Goal: Task Accomplishment & Management: Manage account settings

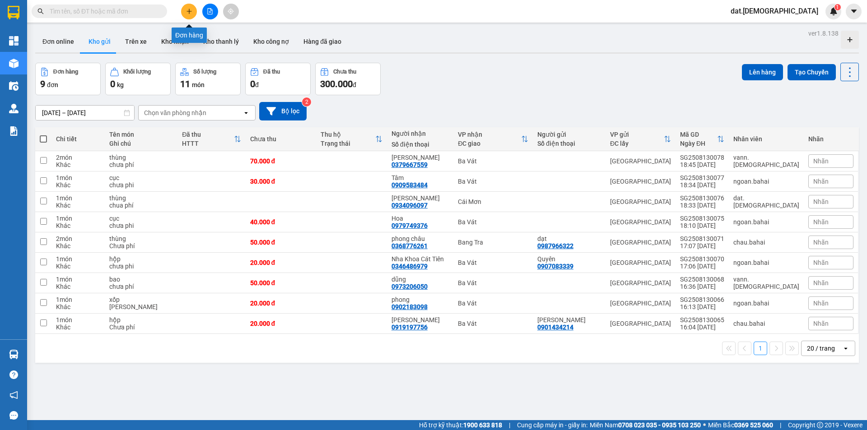
click at [188, 14] on icon "plus" at bounding box center [189, 11] width 6 height 6
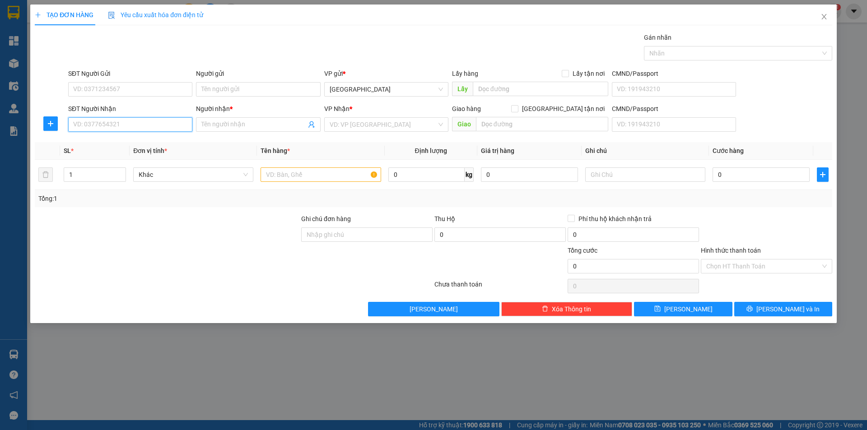
drag, startPoint x: 126, startPoint y: 127, endPoint x: 123, endPoint y: 133, distance: 6.5
click at [124, 130] on input "SĐT Người Nhận" at bounding box center [130, 124] width 124 height 14
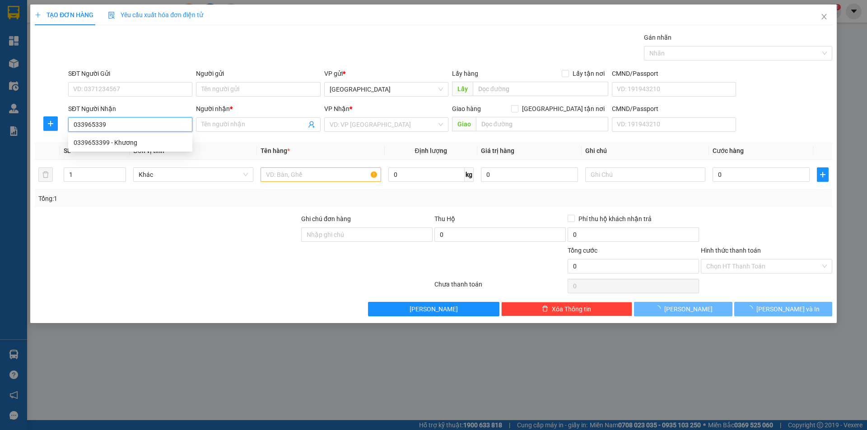
type input "0339653399"
click at [134, 140] on div "0339653399 - Khương" at bounding box center [130, 143] width 113 height 10
type input "Khương"
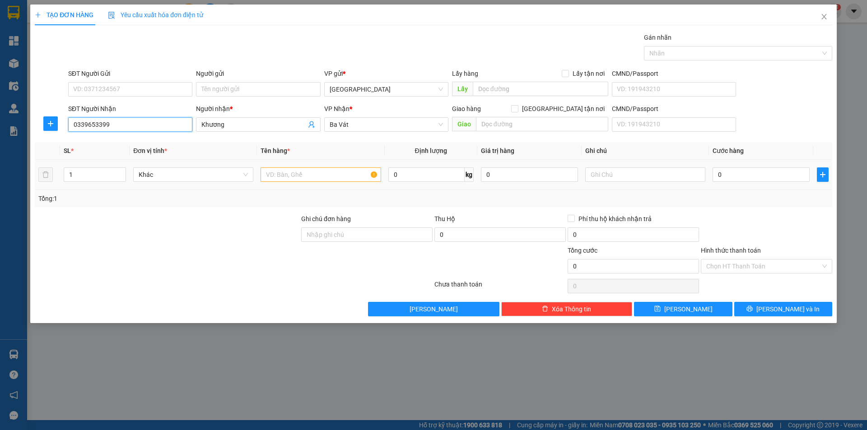
type input "0339653399"
click at [289, 178] on input "text" at bounding box center [320, 174] width 120 height 14
type input "xóp"
click at [614, 176] on input "text" at bounding box center [645, 174] width 120 height 14
click at [641, 175] on input "phí roi 200000" at bounding box center [645, 174] width 120 height 14
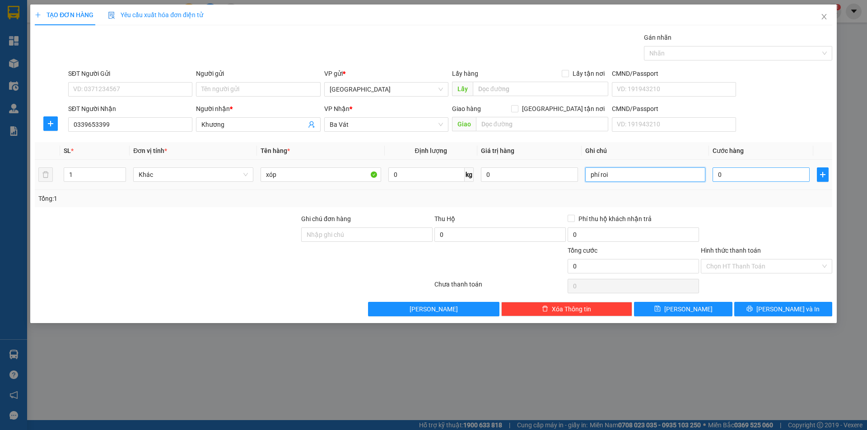
type input "phí roi"
type input "2"
type input "20"
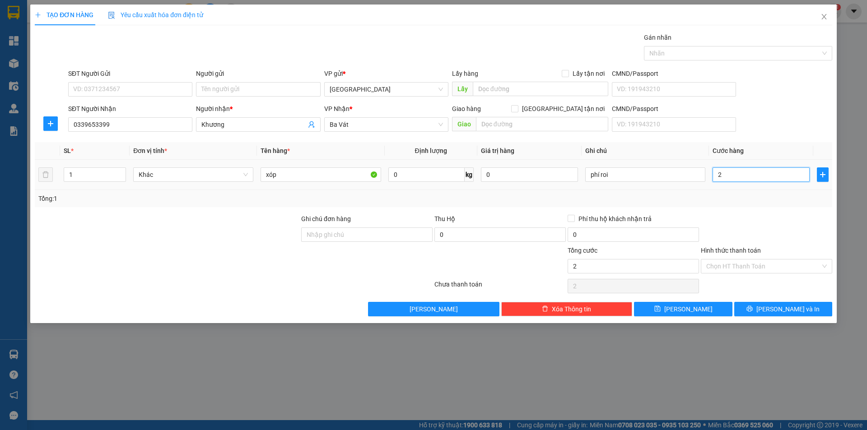
type input "20"
type input "200"
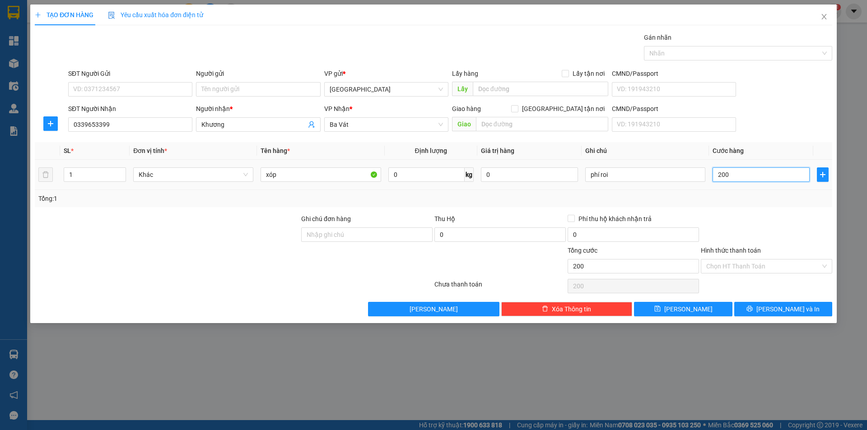
type input "2.000"
type input "20.000"
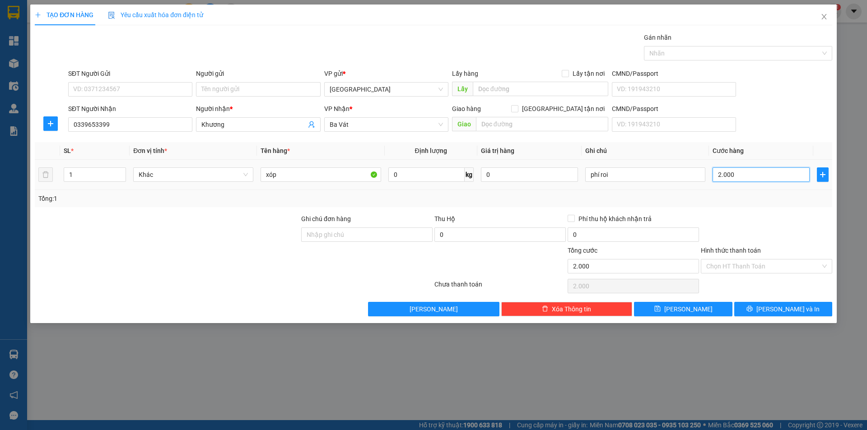
type input "20.000"
type input "200.000"
type input "20.000"
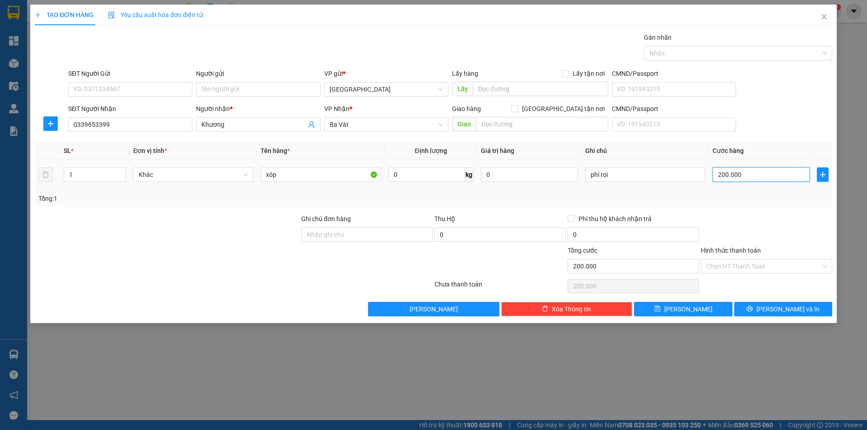
type input "20.000"
click at [795, 309] on span "[PERSON_NAME] và In" at bounding box center [787, 309] width 63 height 10
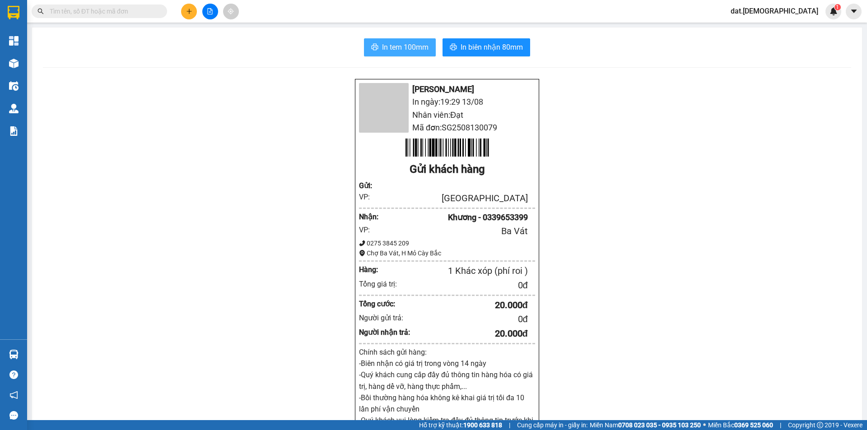
click at [384, 43] on span "In tem 100mm" at bounding box center [405, 47] width 46 height 11
click at [495, 48] on span "In biên nhận 80mm" at bounding box center [491, 47] width 62 height 11
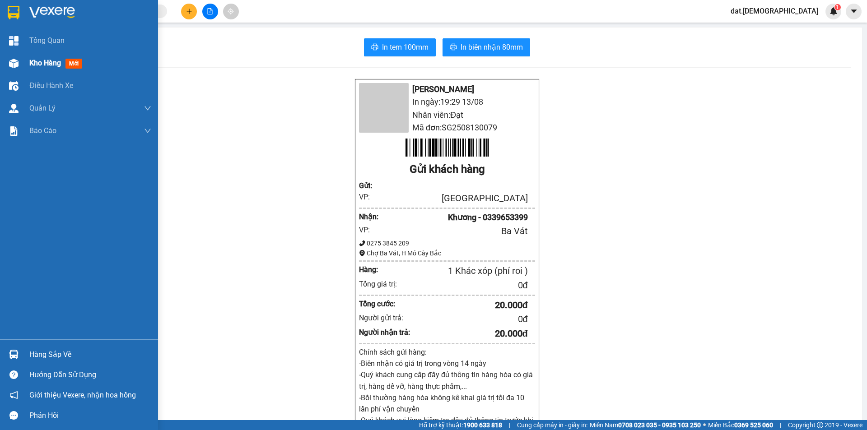
click at [84, 62] on div "Kho hàng mới" at bounding box center [57, 62] width 56 height 11
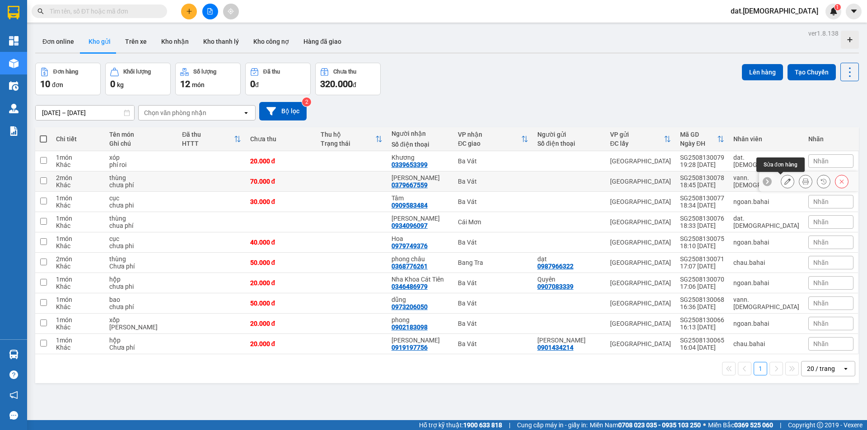
click at [784, 181] on icon at bounding box center [787, 181] width 6 height 6
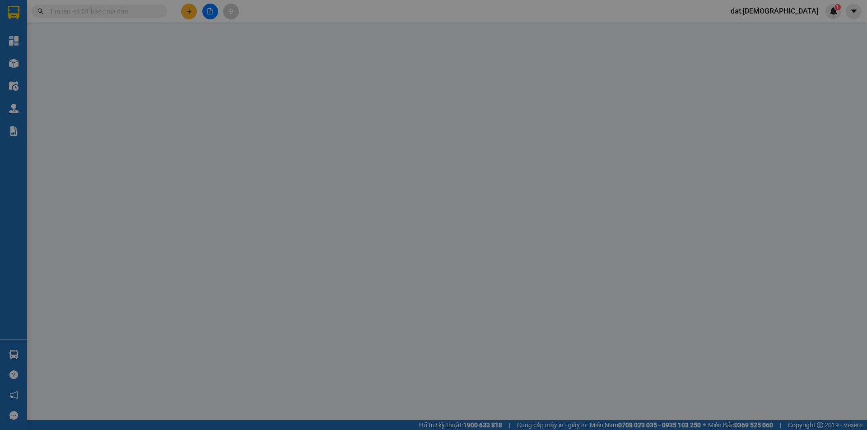
type input "0379667559"
type input "[PERSON_NAME]"
type input "70.000"
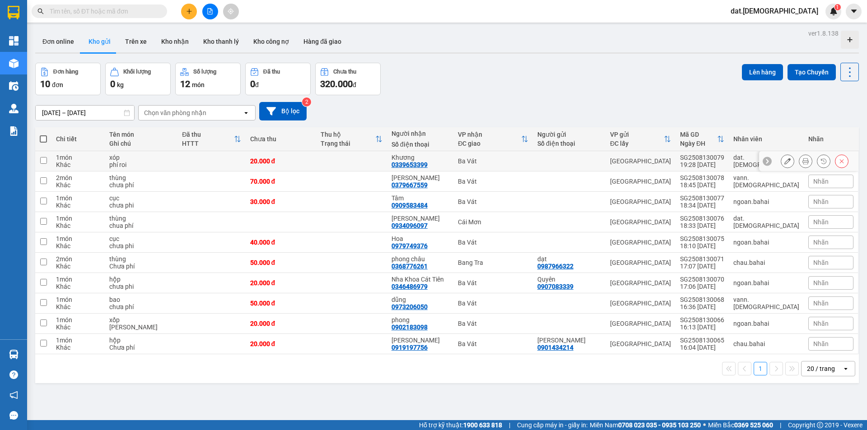
click at [784, 160] on icon at bounding box center [787, 161] width 6 height 6
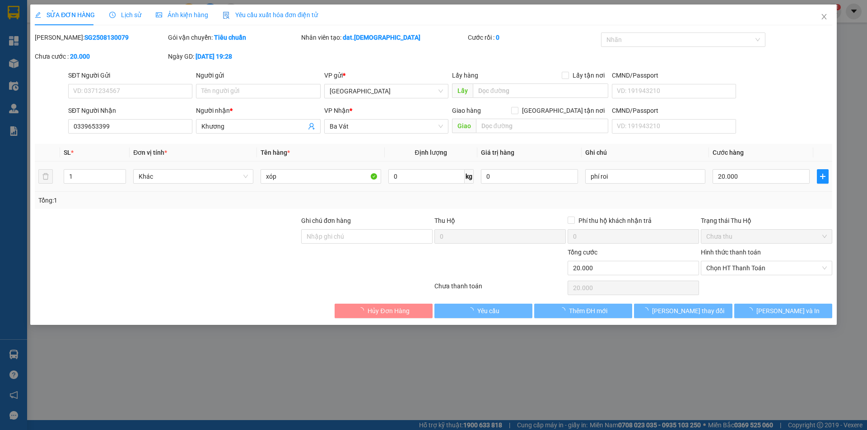
type input "0339653399"
type input "Khương"
type input "20.000"
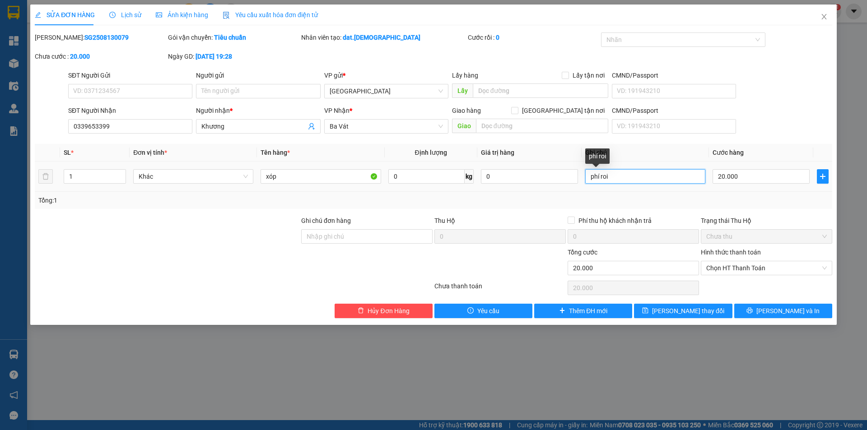
click at [623, 177] on input "phí roi" at bounding box center [645, 176] width 120 height 14
click at [679, 311] on span "[PERSON_NAME] thay đổi" at bounding box center [688, 311] width 72 height 10
